Goal: Task Accomplishment & Management: Manage account settings

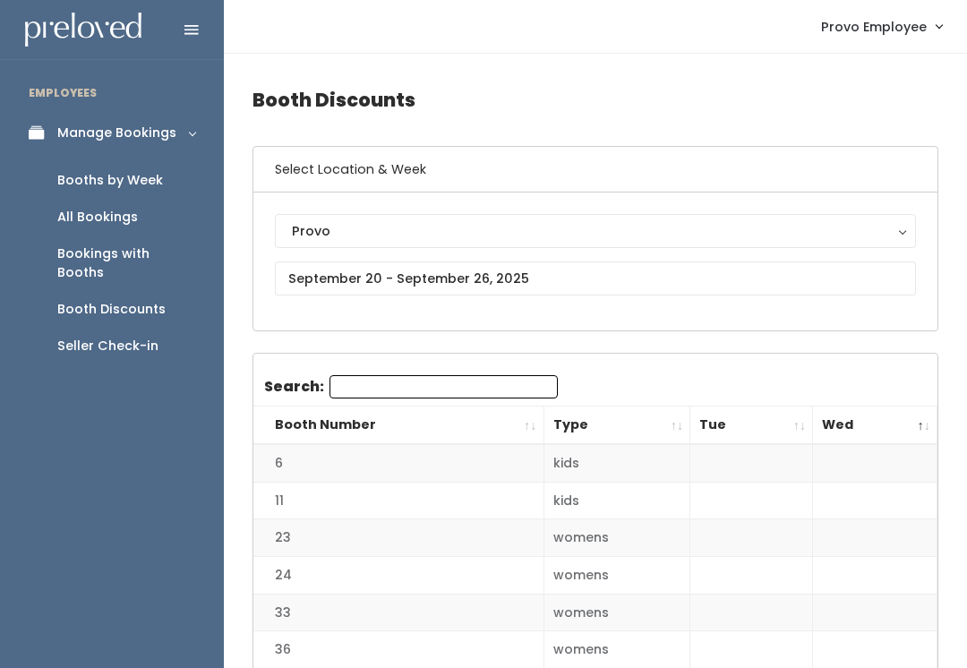
click at [71, 174] on div "Booths by Week" at bounding box center [110, 180] width 106 height 19
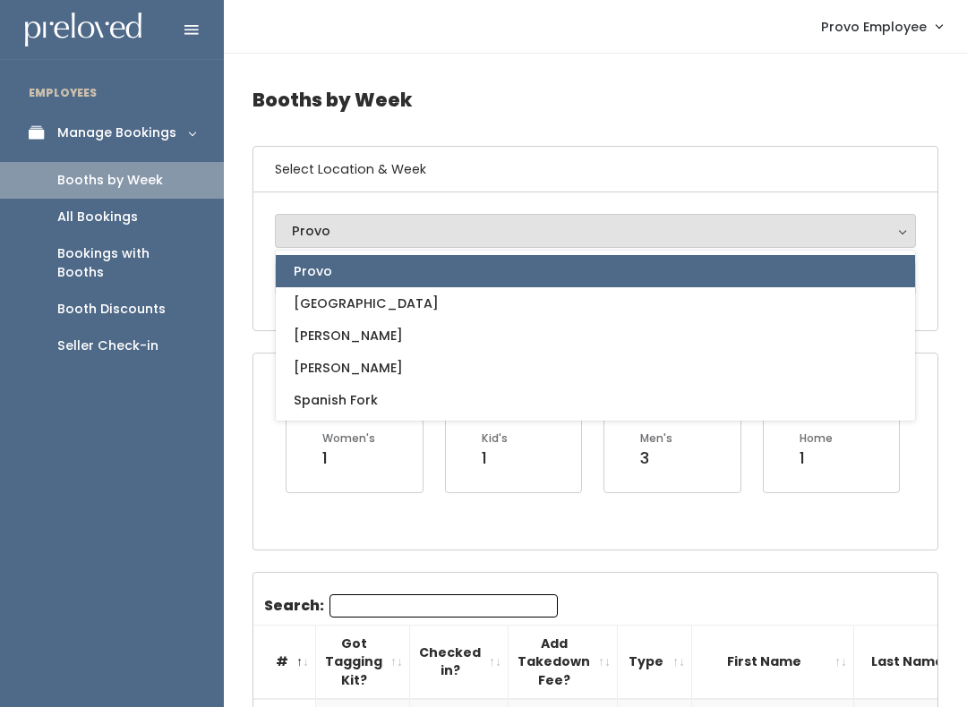
click at [320, 257] on link "Provo" at bounding box center [595, 271] width 639 height 32
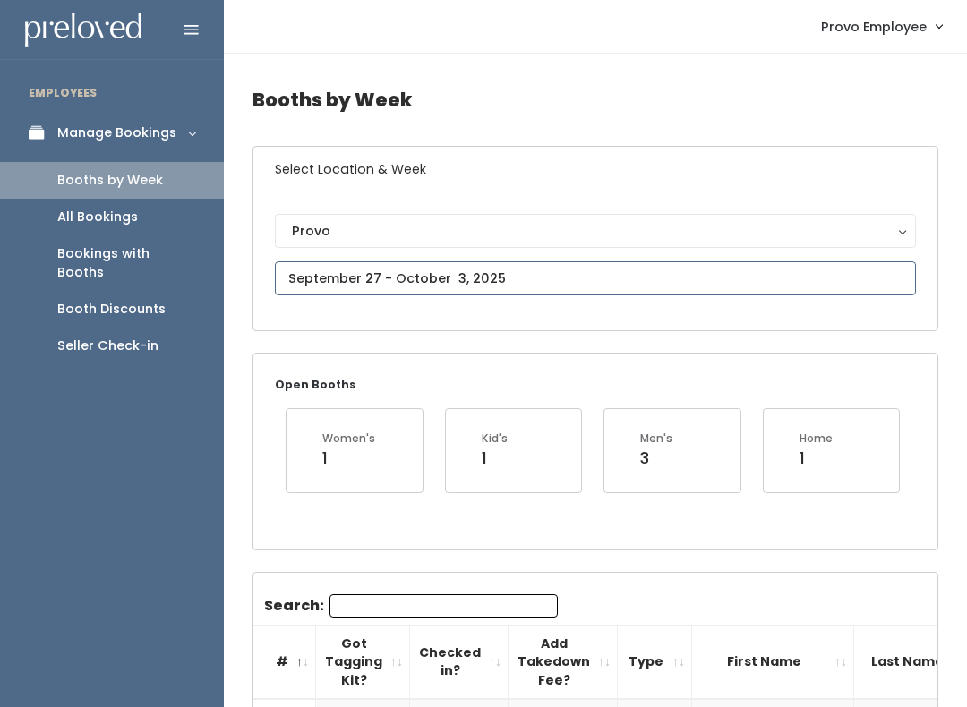
click at [316, 278] on input "text" at bounding box center [595, 278] width 641 height 34
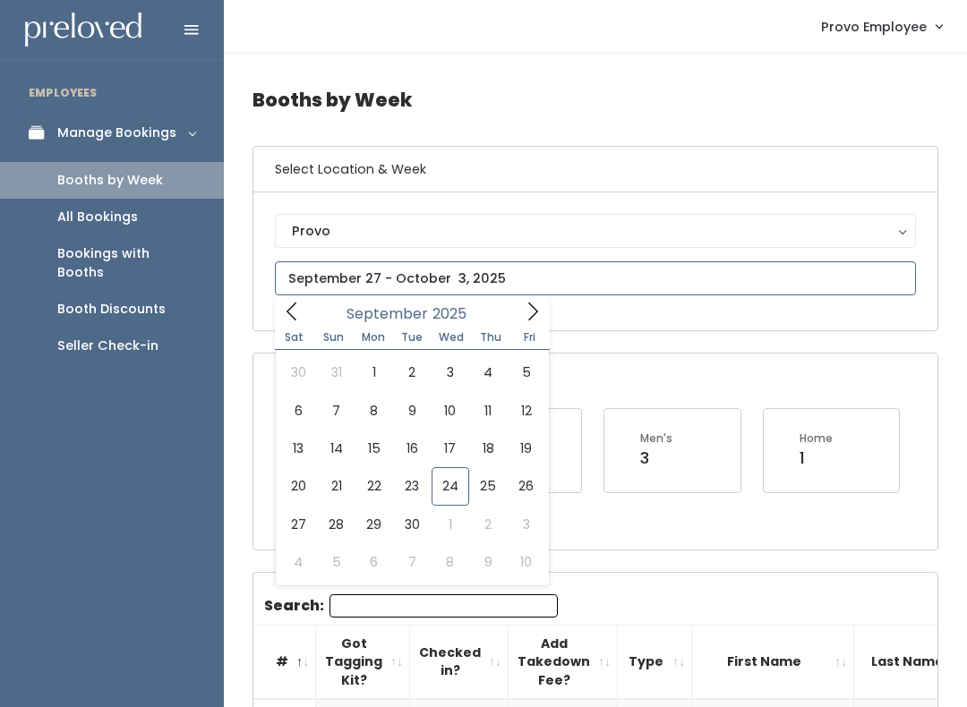
type input "September 27 to October 3"
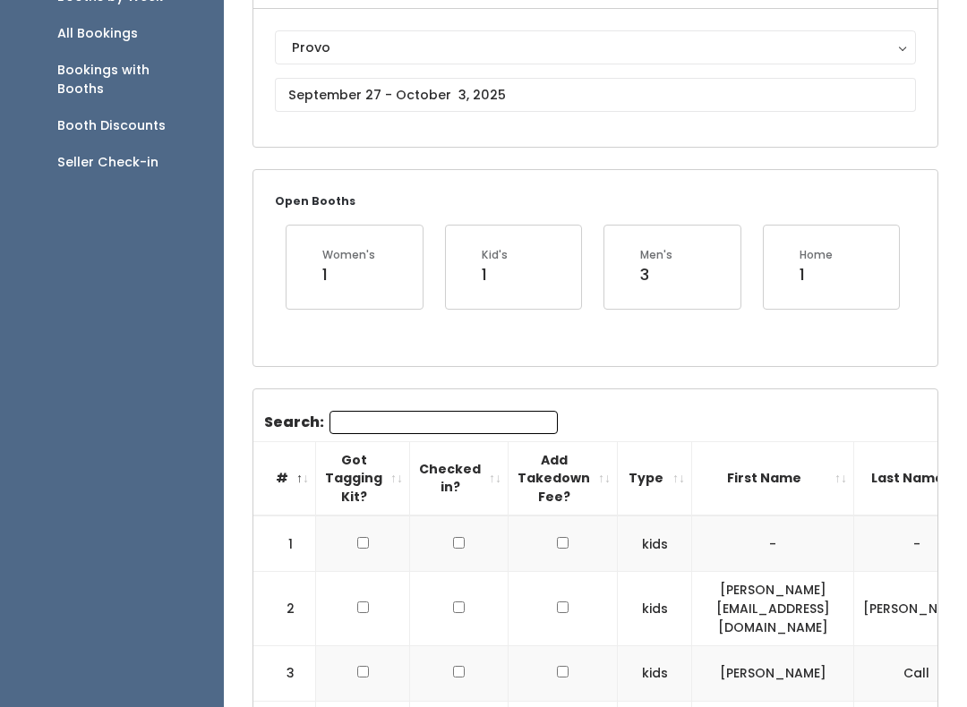
scroll to position [189, 0]
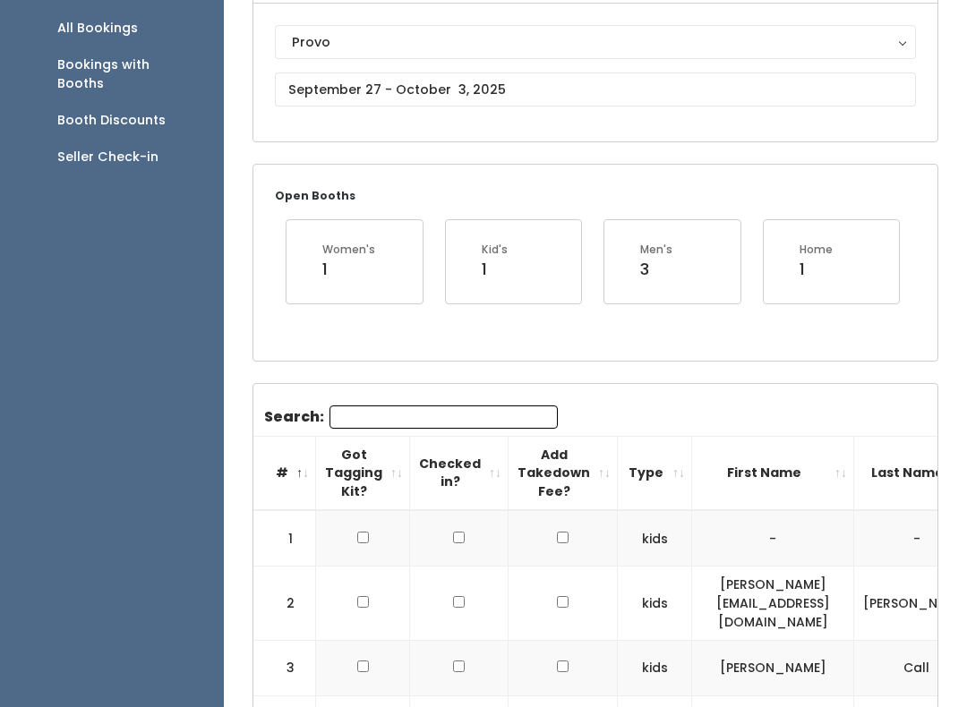
click at [357, 422] on input "Search:" at bounding box center [443, 417] width 228 height 23
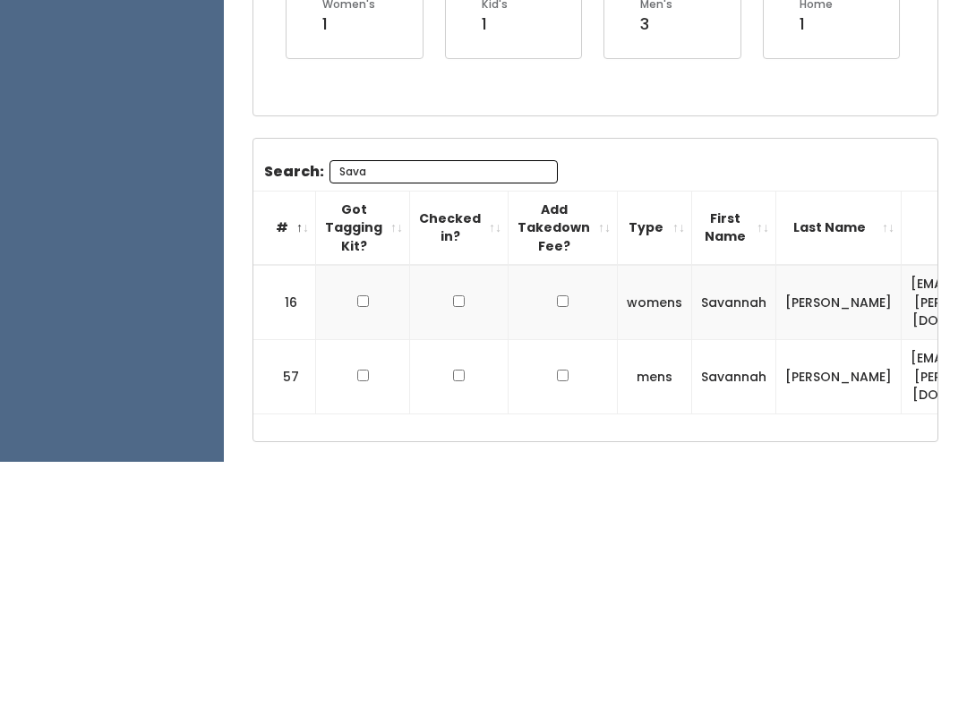
scroll to position [227, 0]
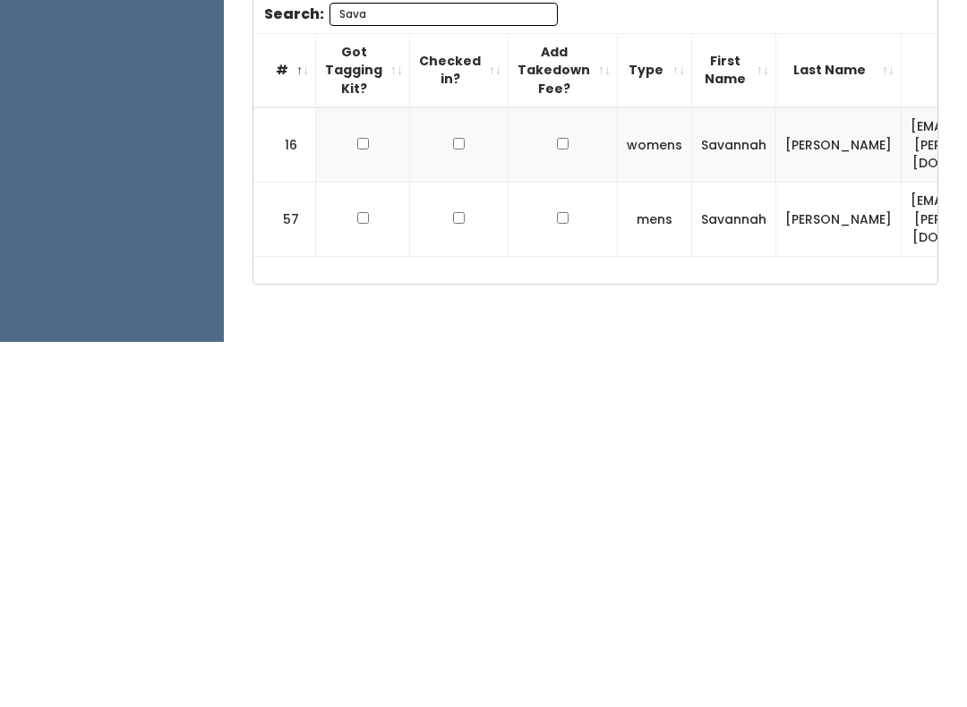
type input "Sava"
click at [361, 503] on input "checkbox" at bounding box center [363, 509] width 12 height 12
checkbox input "true"
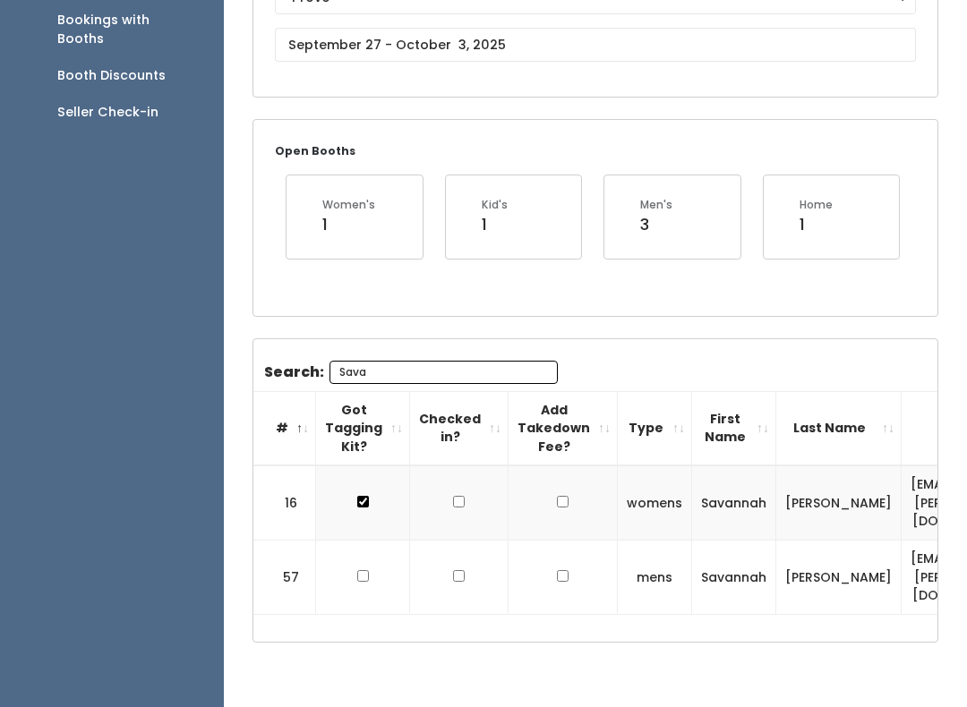
click at [364, 570] on input "checkbox" at bounding box center [363, 576] width 12 height 12
checkbox input "true"
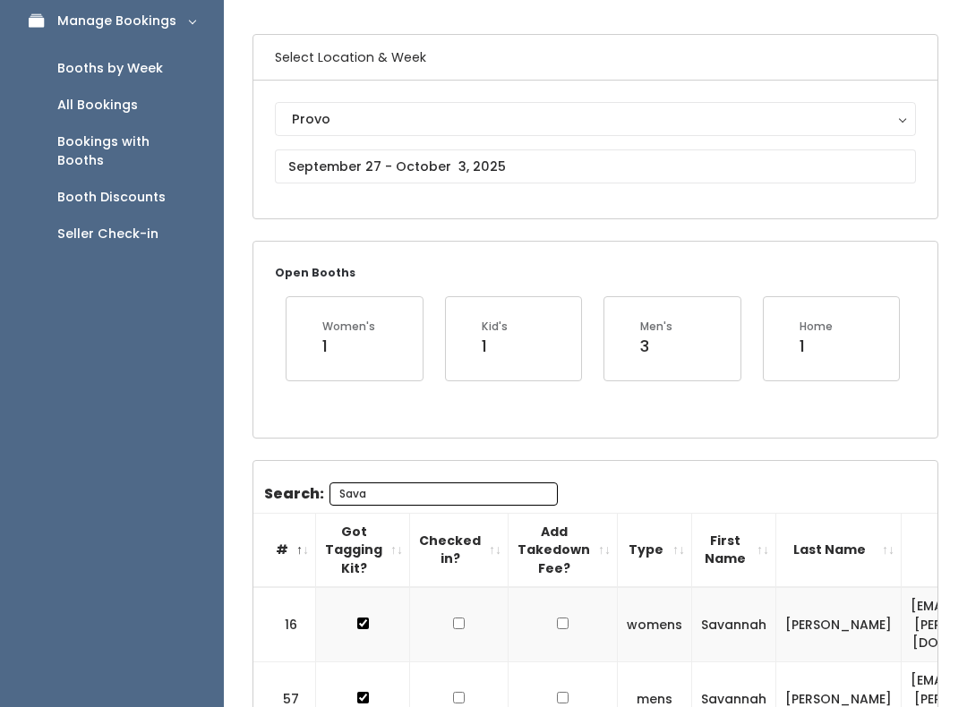
scroll to position [0, 0]
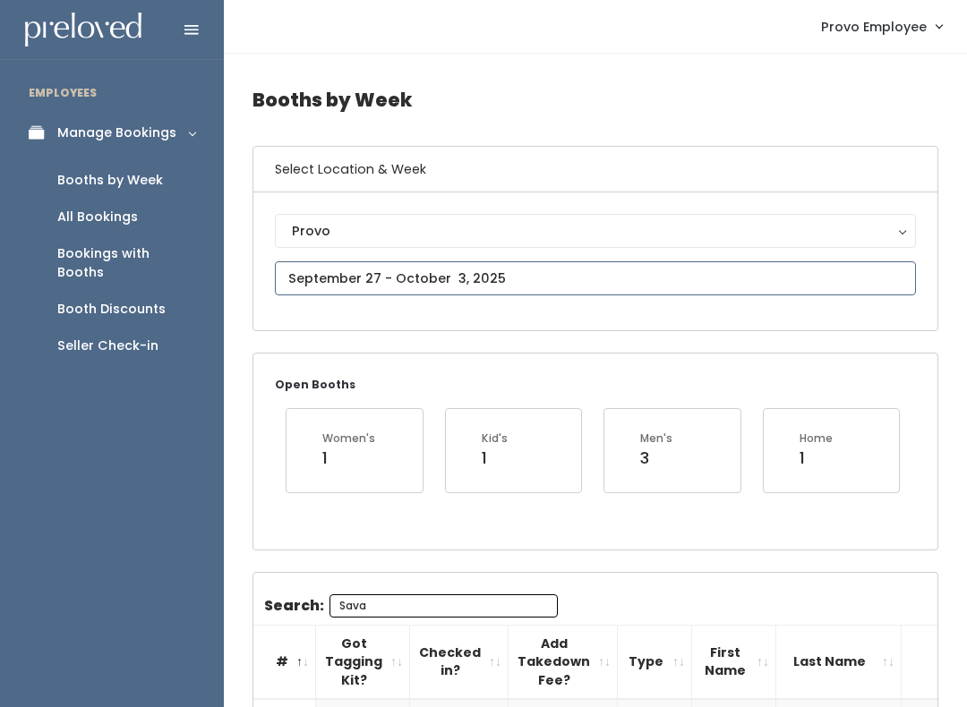
click at [359, 268] on input "text" at bounding box center [595, 278] width 641 height 34
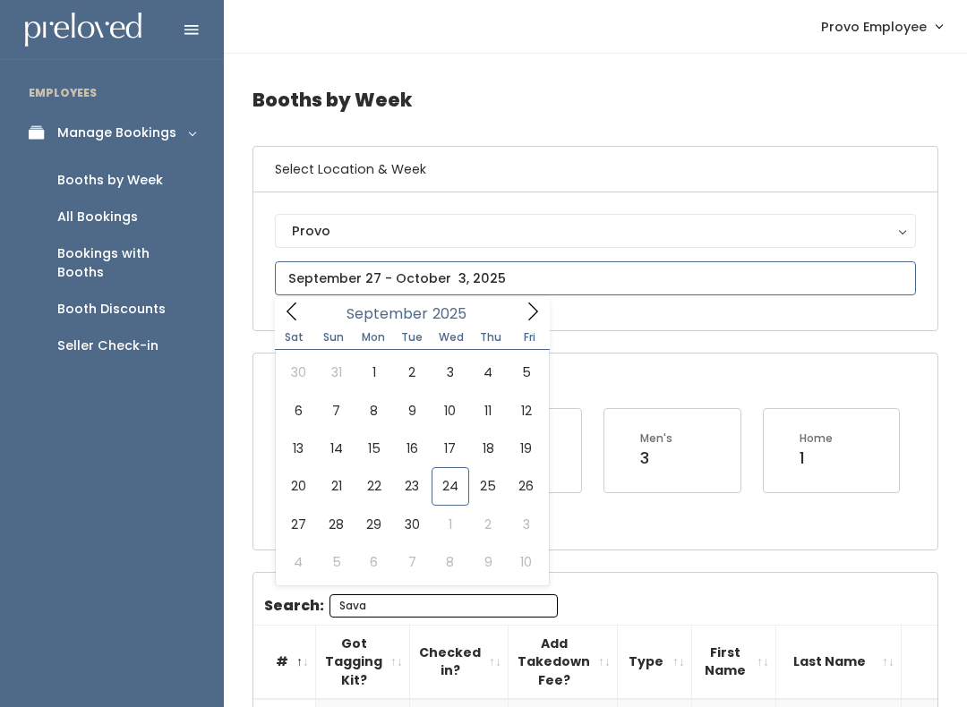
type input "September 20 to September 26"
